Goal: Find specific page/section: Find specific page/section

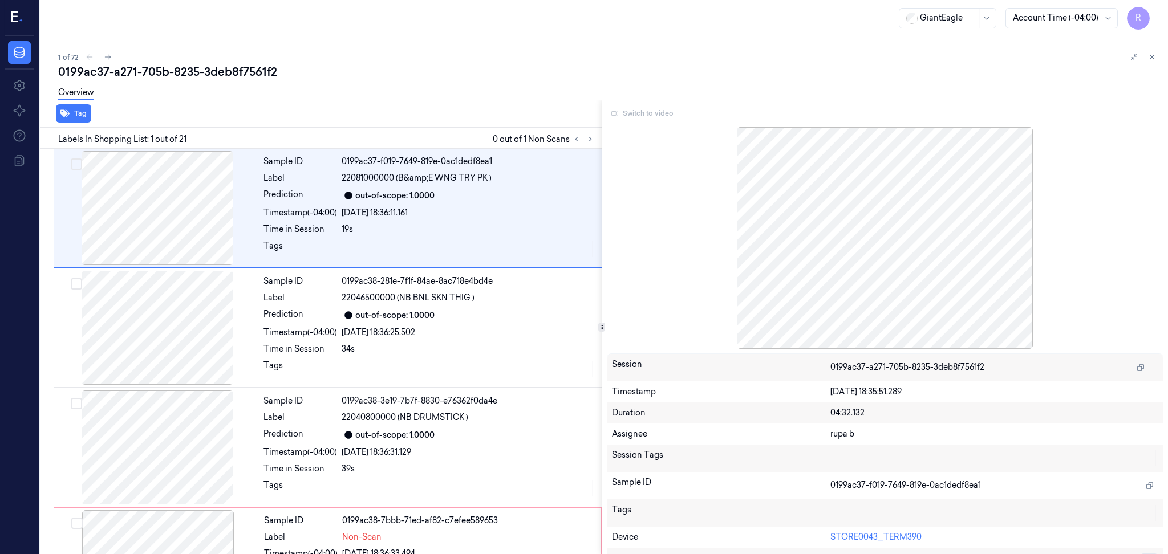
click at [636, 117] on div "Switch to video" at bounding box center [885, 113] width 557 height 18
click at [636, 115] on div "Switch to video" at bounding box center [885, 113] width 557 height 18
click at [593, 138] on icon at bounding box center [590, 139] width 8 height 8
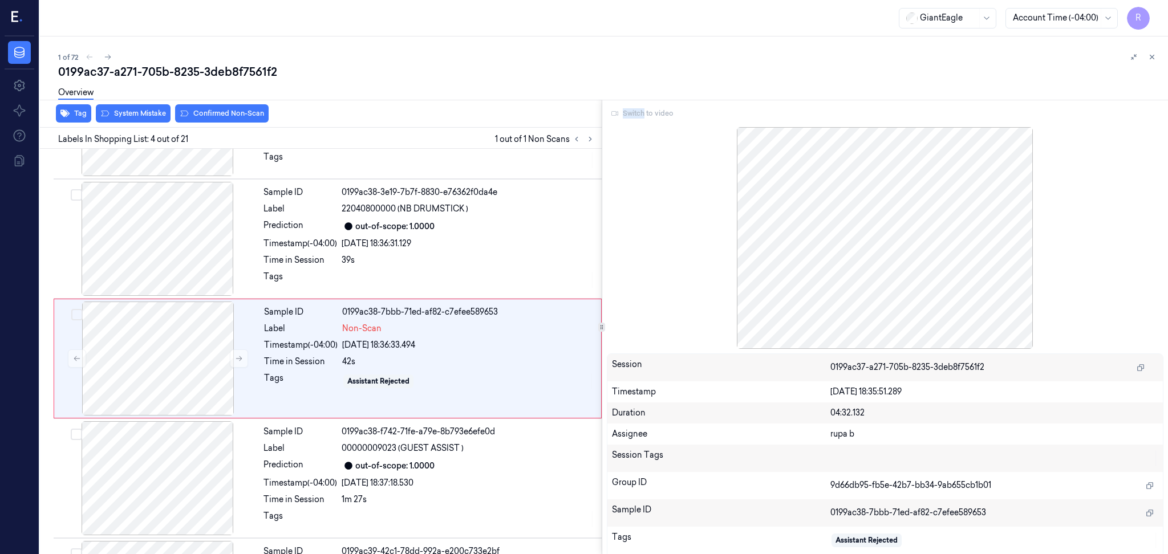
scroll to position [215, 0]
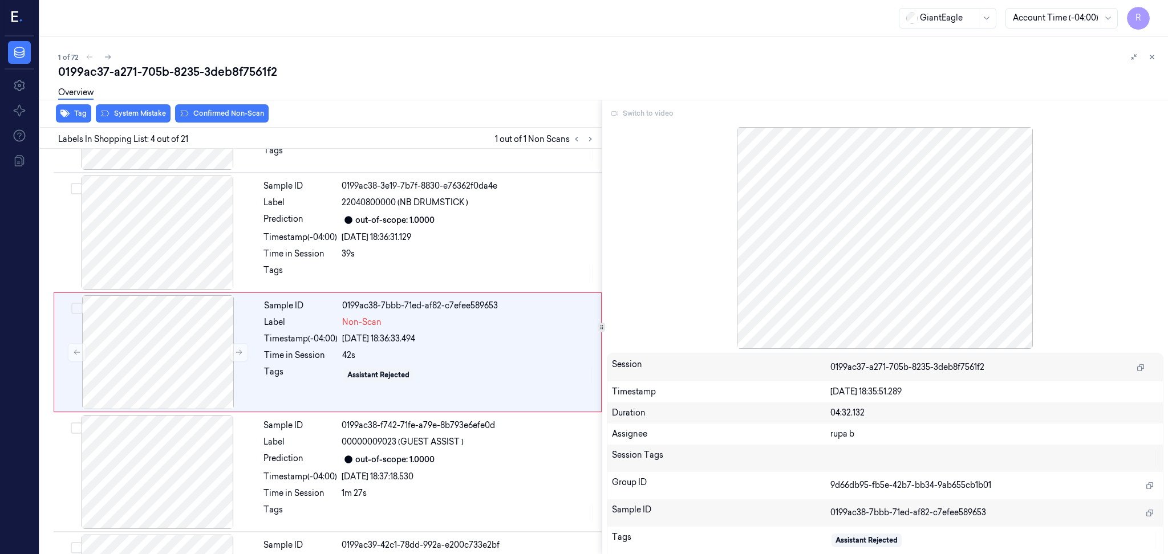
click at [646, 111] on div "Switch to video" at bounding box center [885, 113] width 557 height 18
click at [617, 62] on div "1 of 72" at bounding box center [608, 57] width 1101 height 14
drag, startPoint x: 621, startPoint y: 123, endPoint x: 632, endPoint y: 118, distance: 12.3
click at [623, 121] on div "Switch to video Session 0199ac37-a271-705b-8235-3deb8f7561f2 Timestamp 03/10/20…" at bounding box center [885, 327] width 566 height 455
click at [636, 113] on div "Switch to video" at bounding box center [885, 113] width 557 height 18
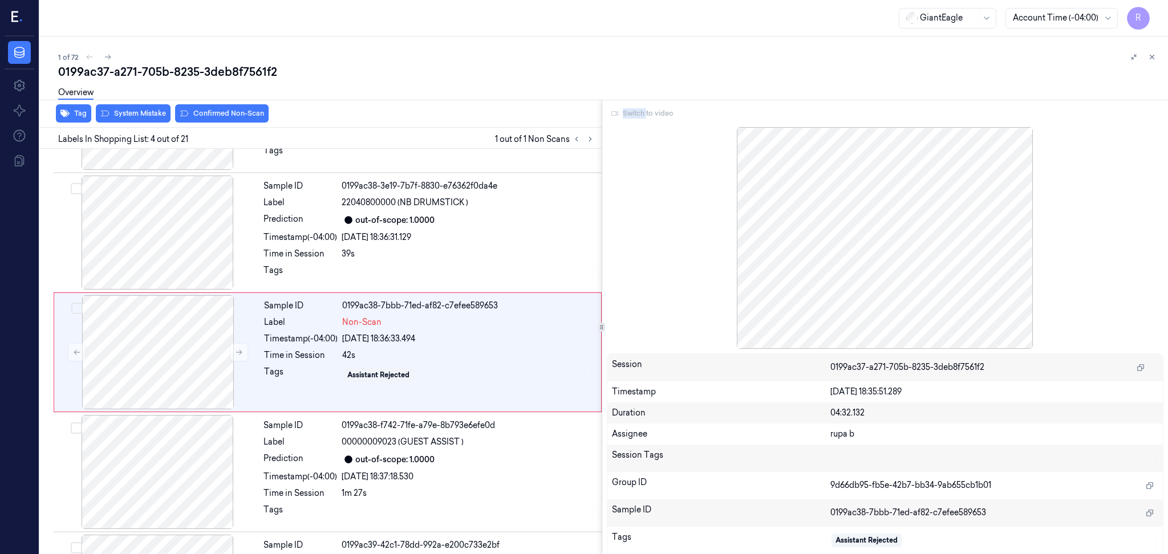
click at [636, 113] on div "Switch to video" at bounding box center [885, 113] width 557 height 18
click at [668, 15] on div "GiantEagle Account Time (-04:00) R" at bounding box center [604, 18] width 1128 height 36
click at [623, 113] on div "Switch to video" at bounding box center [885, 113] width 557 height 18
